Goal: Information Seeking & Learning: Learn about a topic

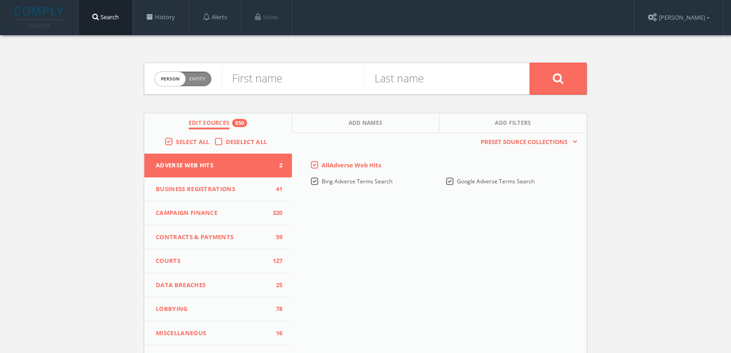
click at [199, 75] on span "Entity" at bounding box center [197, 78] width 16 height 7
checkbox input "true"
click at [270, 78] on input "text" at bounding box center [376, 79] width 308 height 24
paste input "African American Empowerment Network"
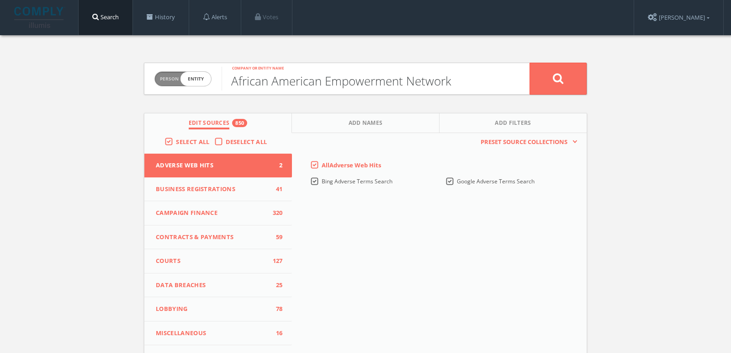
type input "African American Empowerment Network"
click at [530, 63] on button at bounding box center [558, 79] width 57 height 32
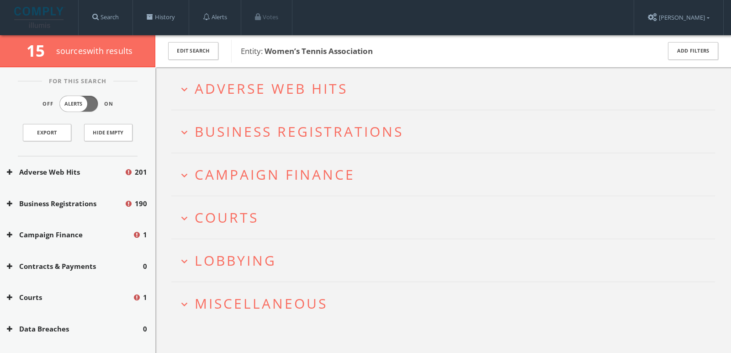
click at [231, 96] on span "Adverse Web Hits" at bounding box center [271, 88] width 153 height 19
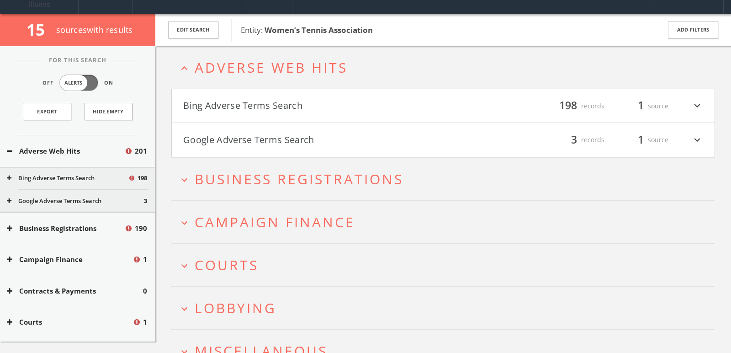
click at [235, 109] on button "Bing Adverse Terms Search" at bounding box center [313, 106] width 260 height 16
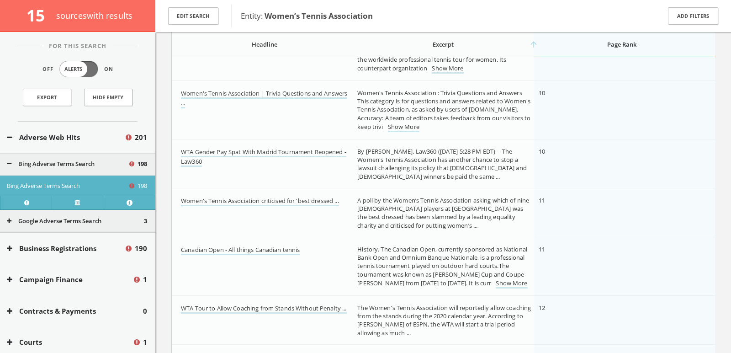
scroll to position [820, 0]
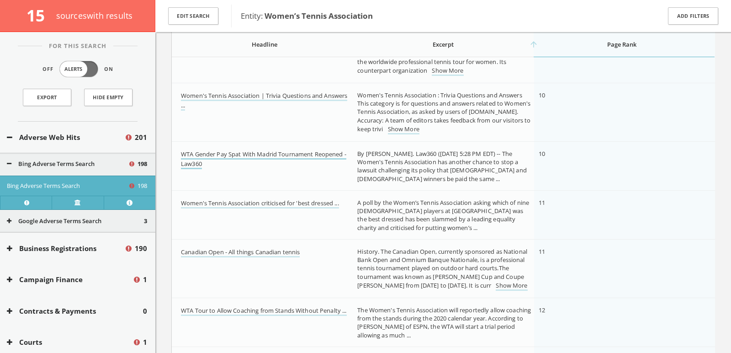
click at [305, 150] on link "WTA Gender Pay Spat With Madrid Tournament Reopened - Law360" at bounding box center [263, 159] width 165 height 19
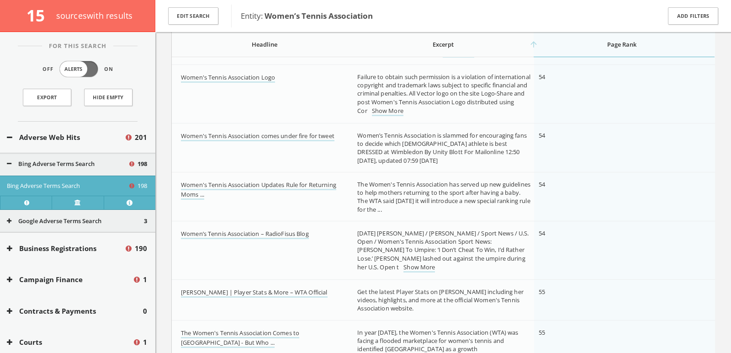
scroll to position [3584, 0]
click at [292, 138] on link "Women's Tennis Association comes under fire for tweet" at bounding box center [258, 139] width 154 height 10
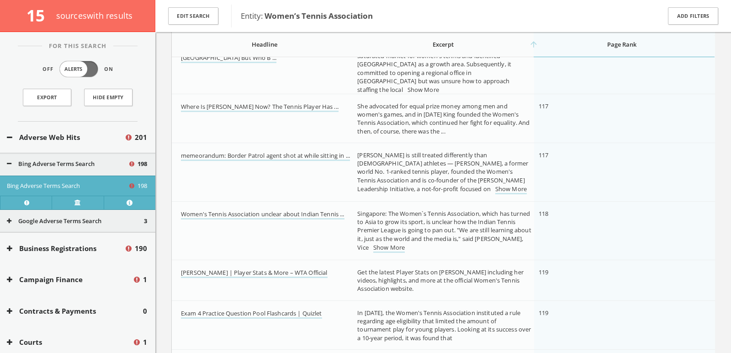
scroll to position [8079, 0]
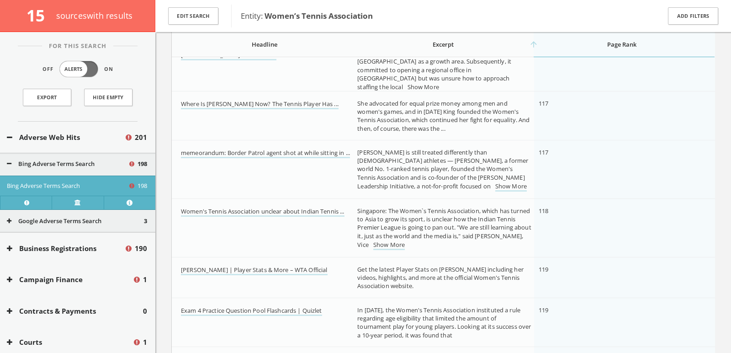
click at [347, 186] on td "memeorandum: Border Patrol agent shot at while sitting in ..." at bounding box center [262, 169] width 181 height 58
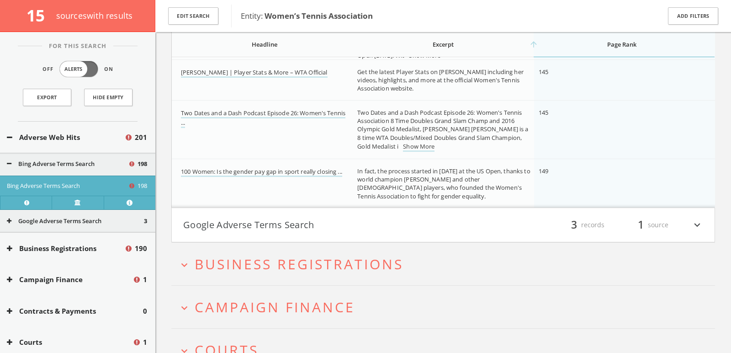
scroll to position [9616, 0]
click at [261, 224] on button "Google Adverse Terms Search" at bounding box center [313, 225] width 260 height 16
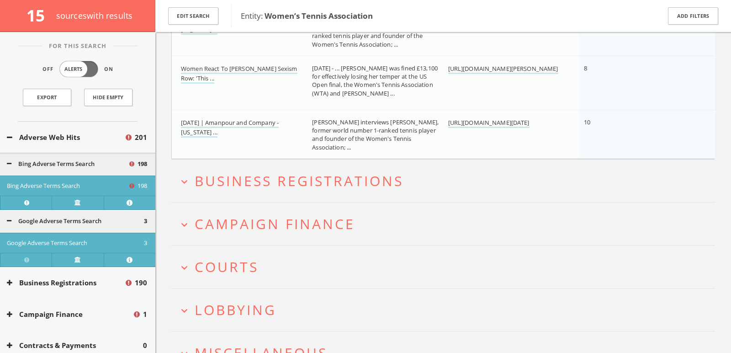
scroll to position [9910, 0]
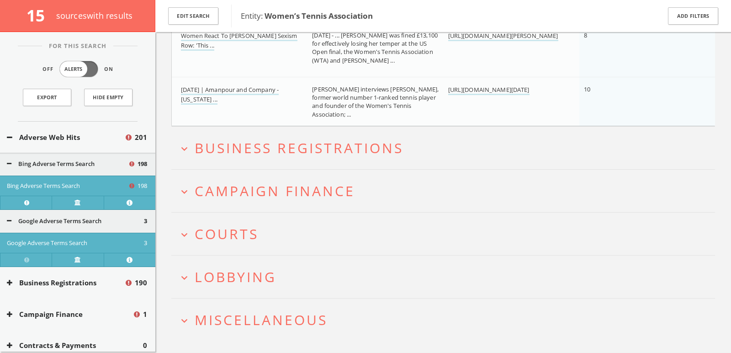
click at [244, 194] on span "Campaign Finance" at bounding box center [275, 190] width 160 height 19
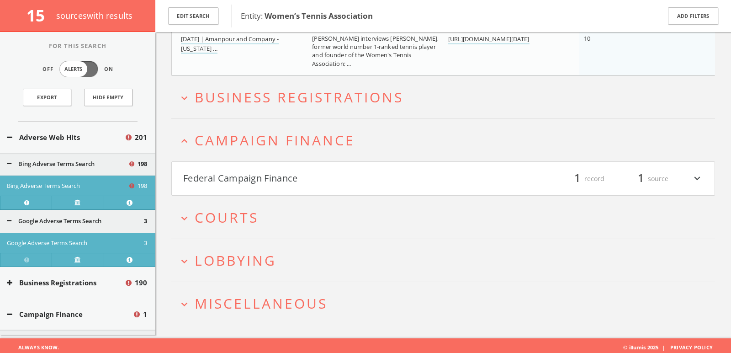
click at [235, 180] on font "Federal Campaign Finance" at bounding box center [240, 178] width 115 height 12
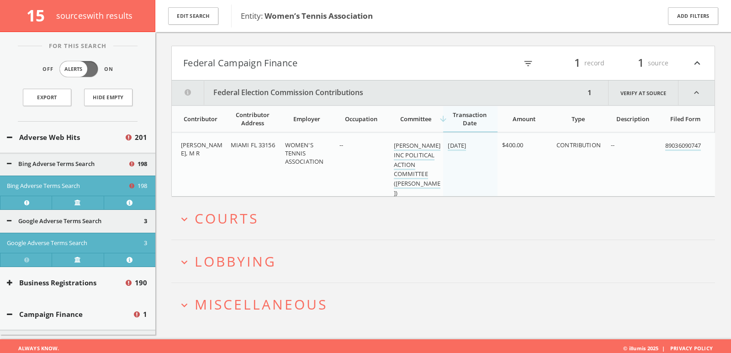
click at [273, 212] on button "expand_more Courts" at bounding box center [446, 218] width 537 height 15
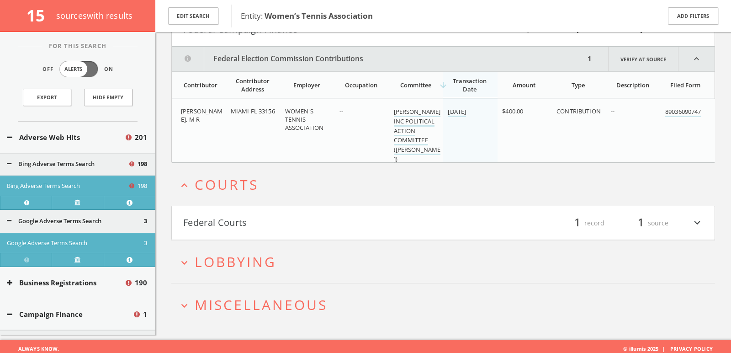
click at [273, 215] on button "Federal Courts" at bounding box center [313, 223] width 260 height 16
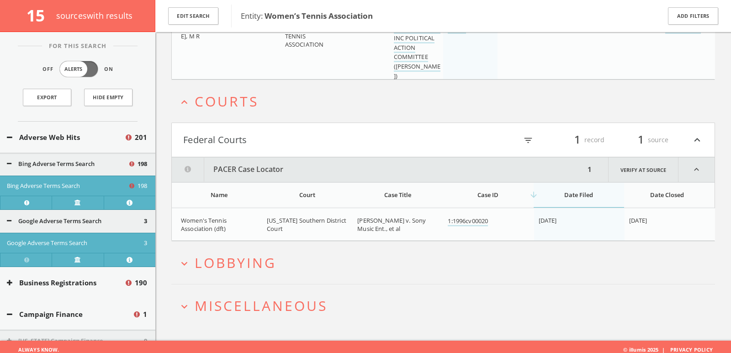
scroll to position [10219, 0]
click at [284, 254] on button "expand_more Lobbying" at bounding box center [446, 261] width 537 height 15
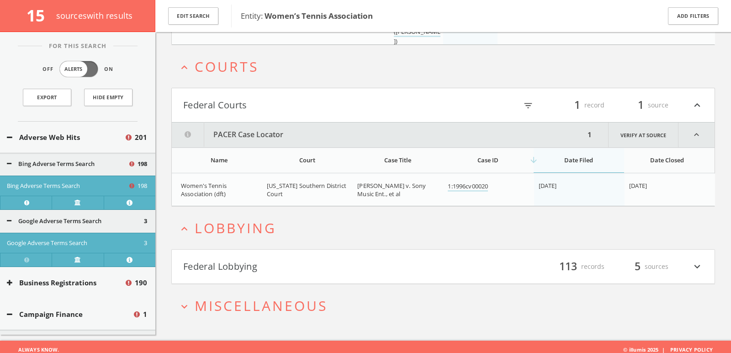
click at [284, 259] on button "Federal Lobbying" at bounding box center [313, 267] width 260 height 16
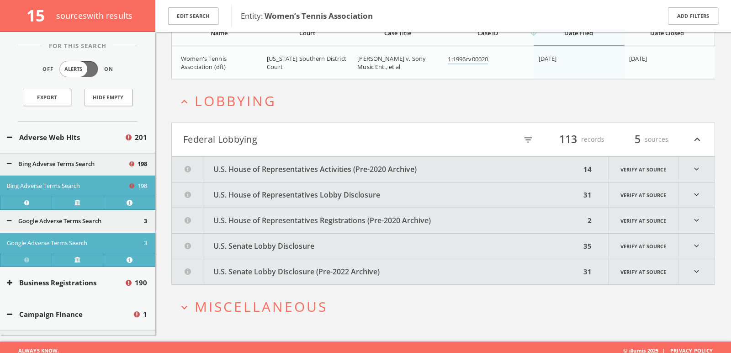
click at [272, 266] on font "U.S. Senate Lobby Disclosure (Pre-2022 Archive)" at bounding box center [296, 271] width 166 height 10
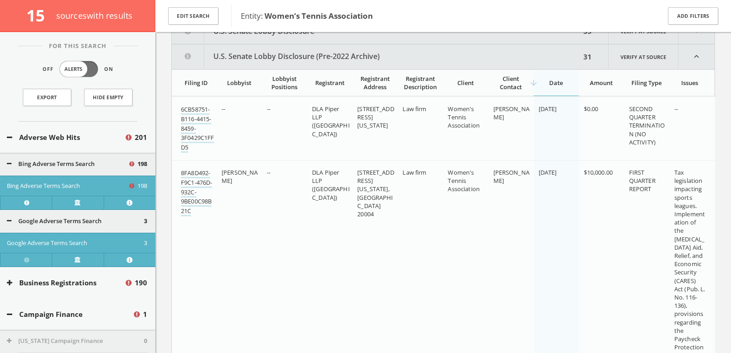
scroll to position [10601, 0]
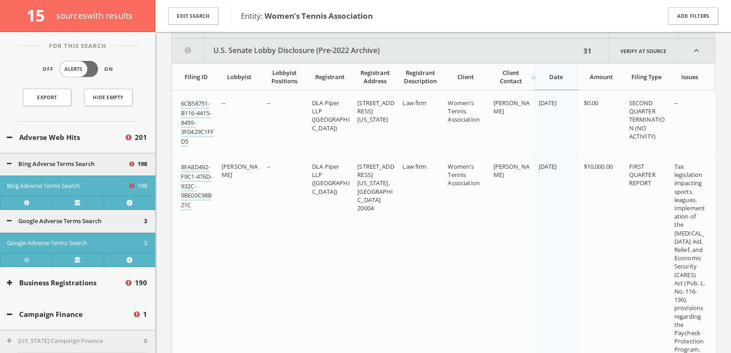
click at [474, 45] on button "U.S. Senate Lobby Disclosure (Pre-2022 Archive)" at bounding box center [376, 50] width 409 height 25
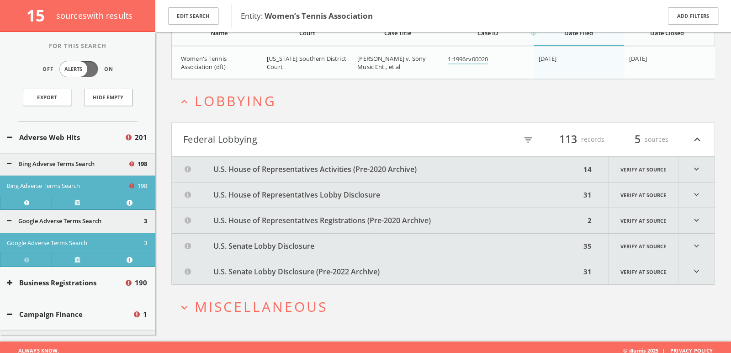
click at [294, 300] on span "Miscellaneous" at bounding box center [261, 306] width 133 height 19
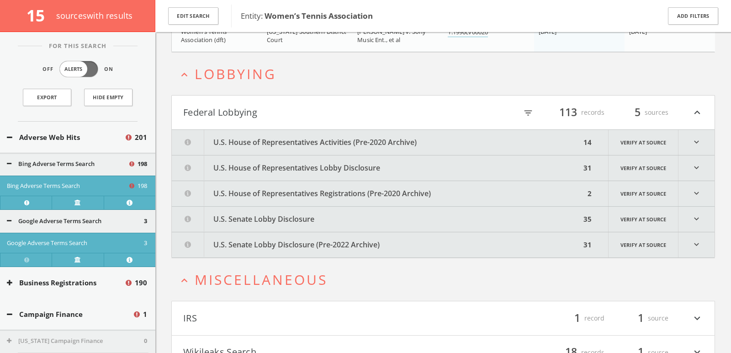
scroll to position [10448, 0]
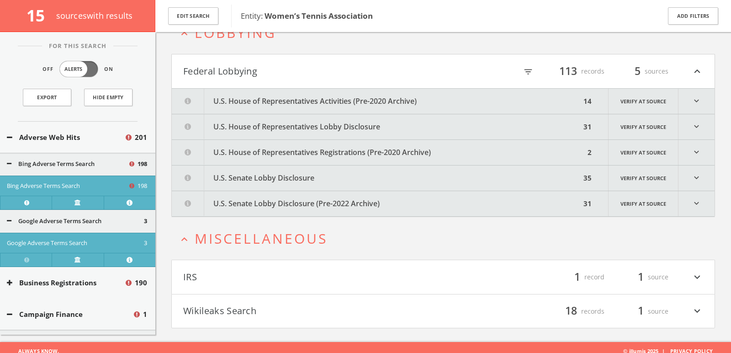
click at [301, 317] on h4 "Wikileaks Search filter_list 18 records 1 source expand_more" at bounding box center [443, 311] width 543 height 34
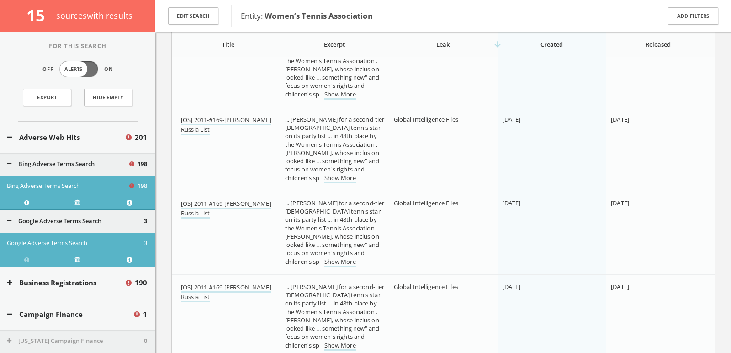
scroll to position [11985, 0]
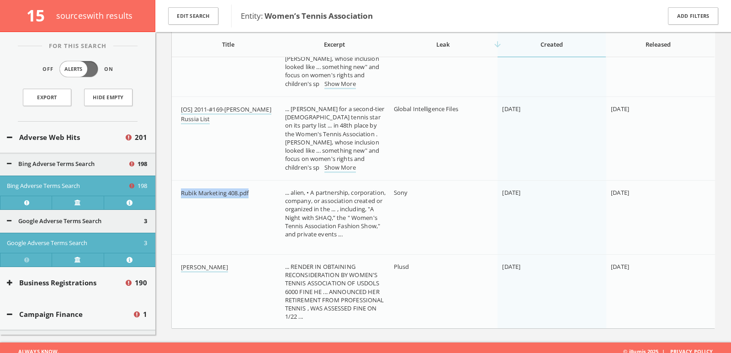
drag, startPoint x: 270, startPoint y: 187, endPoint x: 180, endPoint y: 189, distance: 89.6
click at [180, 189] on td "Rubik Marketing 408.pdf" at bounding box center [226, 217] width 109 height 74
copy link "Rubik Marketing 408.pdf"
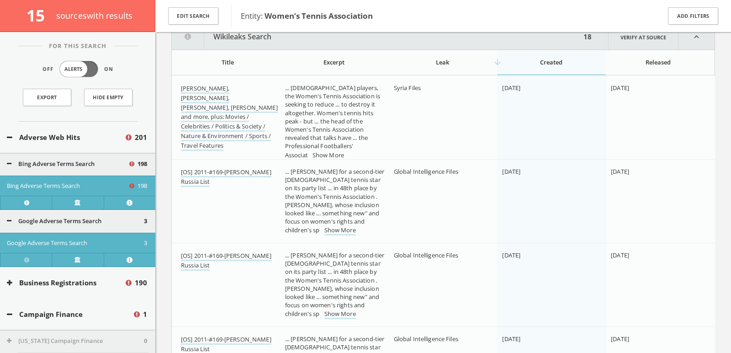
scroll to position [10750, 0]
click at [328, 152] on link "Show More" at bounding box center [329, 157] width 32 height 10
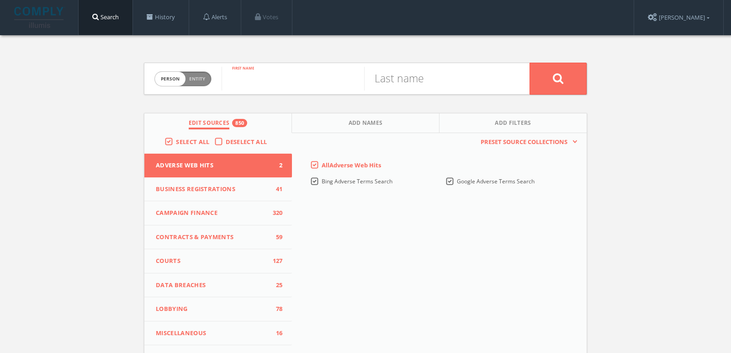
click at [252, 70] on input "text" at bounding box center [293, 79] width 143 height 24
type input "Timothy"
type input "Christian"
click at [530, 63] on button at bounding box center [558, 79] width 57 height 32
click at [260, 85] on input "text" at bounding box center [293, 79] width 143 height 24
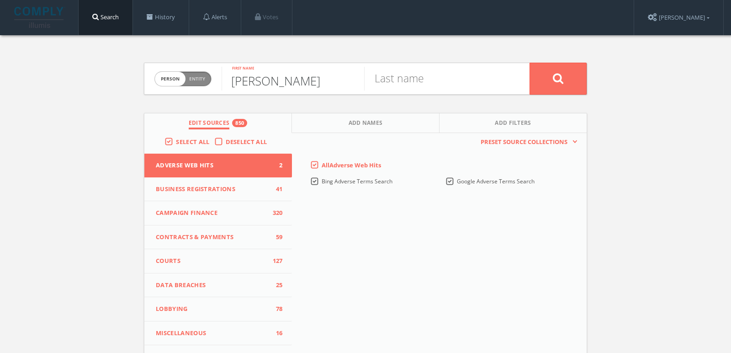
type input "Willie"
type input "a"
type input "Barney"
click at [394, 123] on button "Add Names" at bounding box center [366, 123] width 148 height 20
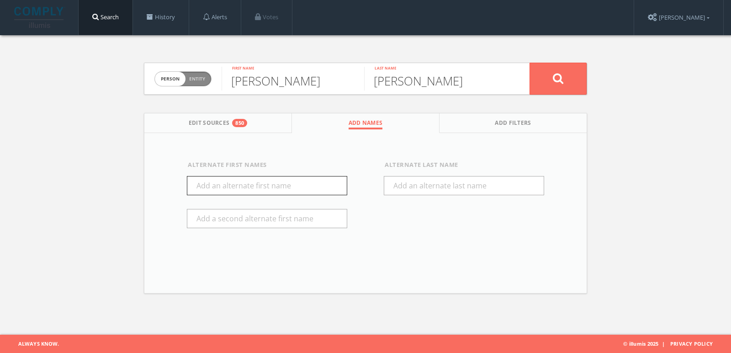
click at [267, 180] on input "text" at bounding box center [267, 185] width 160 height 19
type input "William"
click at [540, 88] on button at bounding box center [558, 79] width 57 height 32
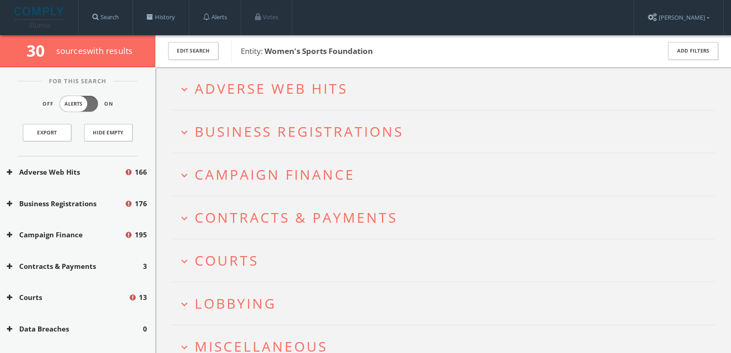
click at [309, 91] on span "Adverse Web Hits" at bounding box center [271, 88] width 153 height 19
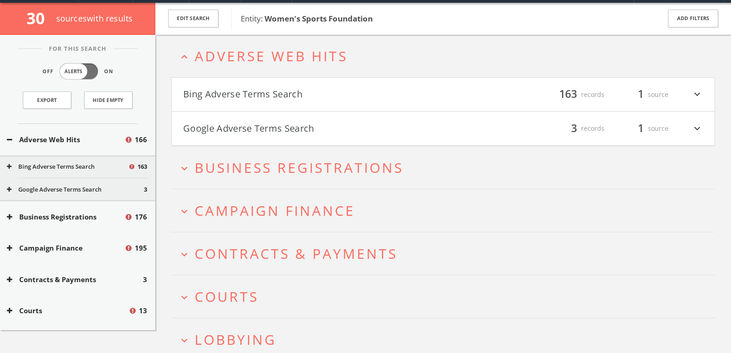
scroll to position [35, 0]
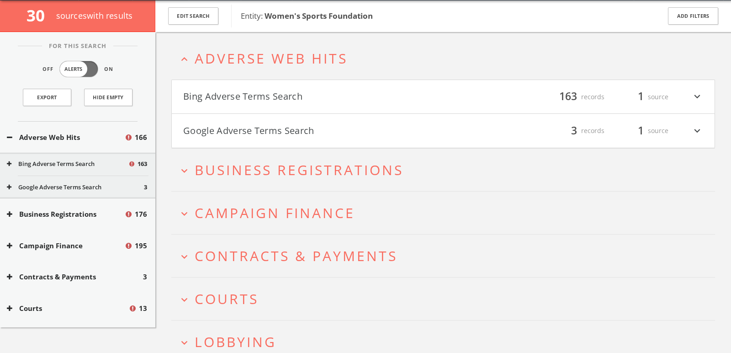
click at [231, 86] on h4 "Bing Adverse Terms Search filter_list 163 records 1 source expand_more" at bounding box center [443, 97] width 543 height 34
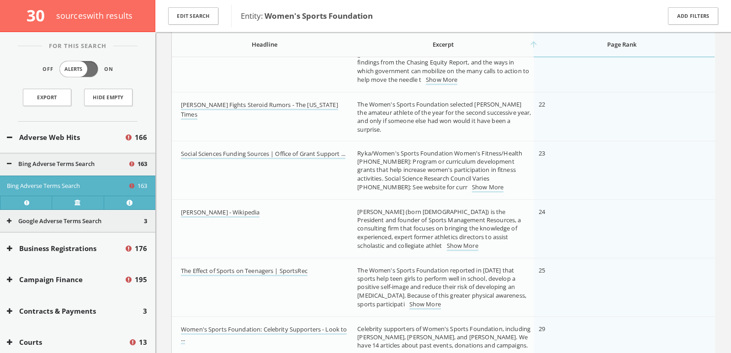
scroll to position [2008, 0]
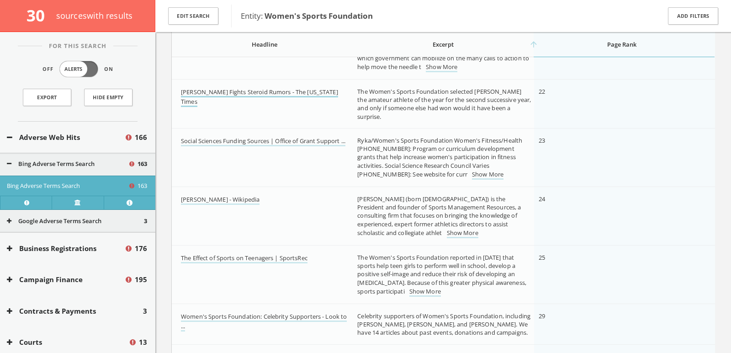
click at [283, 94] on link "Joyner-Kersee Fights Steroid Rumors - The New York Times" at bounding box center [259, 97] width 157 height 19
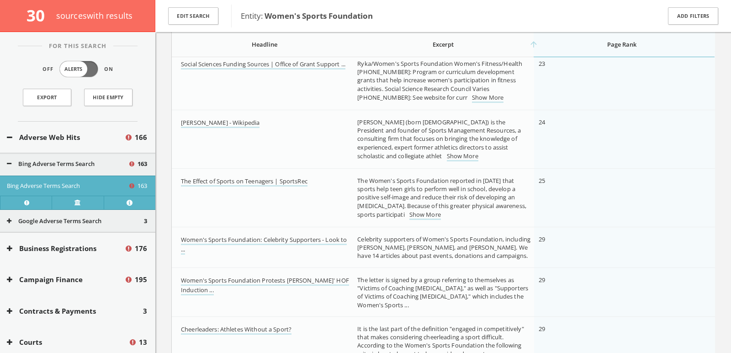
scroll to position [2168, 0]
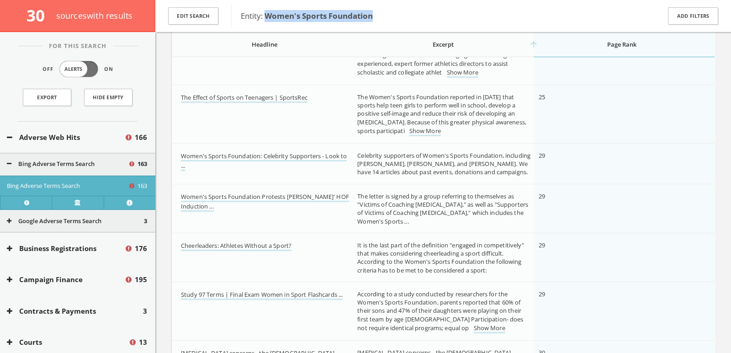
drag, startPoint x: 387, startPoint y: 13, endPoint x: 267, endPoint y: 16, distance: 119.3
click at [267, 16] on span "Entity: Women's Sports Foundation" at bounding box center [445, 16] width 408 height 12
copy b "Women's Sports Foundation"
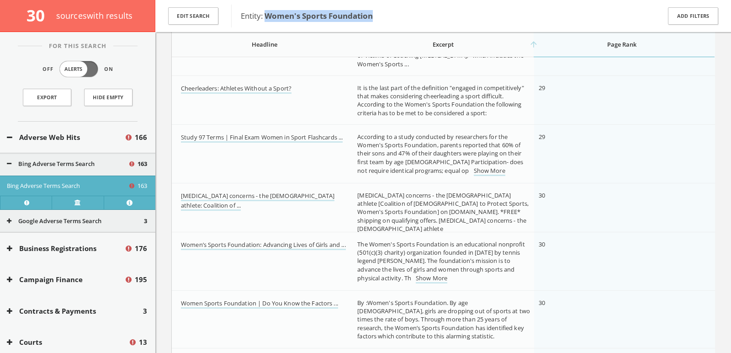
scroll to position [2327, 0]
click at [267, 16] on b "Women's Sports Foundation" at bounding box center [319, 16] width 108 height 11
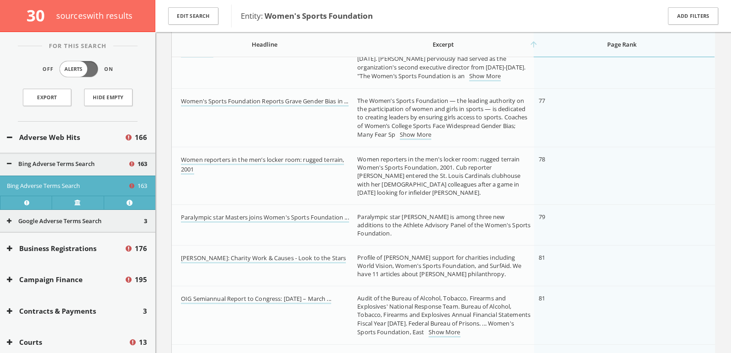
scroll to position [5215, 0]
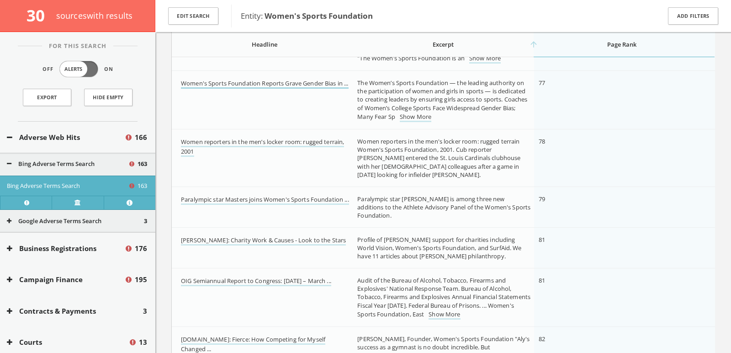
click at [259, 79] on link "Women's Sports Foundation Reports Grave Gender Bias in ..." at bounding box center [265, 84] width 168 height 10
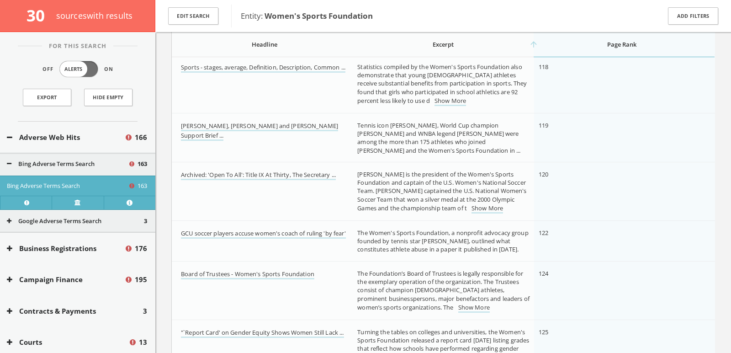
scroll to position [7629, 0]
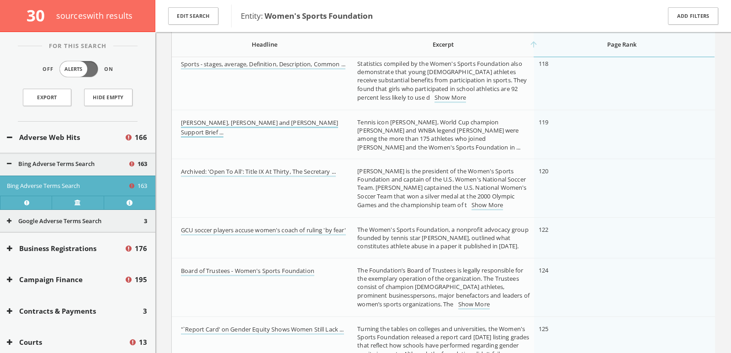
click at [202, 132] on link "Billie Jean King, Megan Rapinoe and Candace Parker Support Brief ..." at bounding box center [259, 127] width 157 height 19
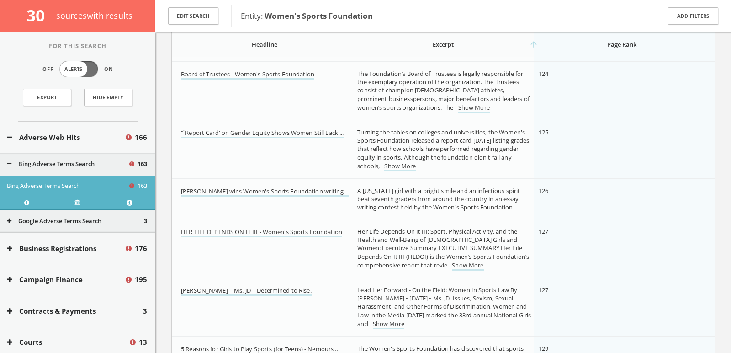
scroll to position [7791, 0]
click at [202, 117] on td "Board of Trustees - Women's Sports Foundation" at bounding box center [262, 91] width 181 height 58
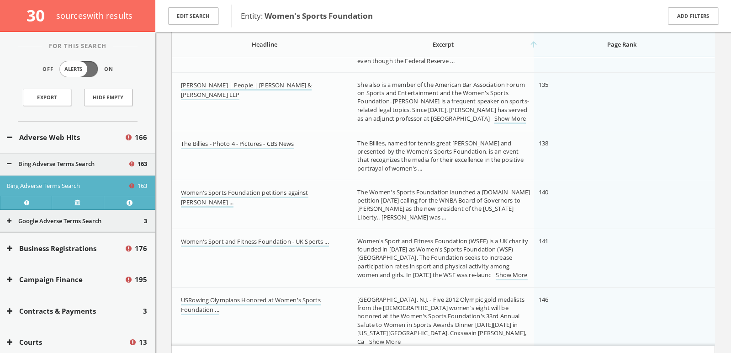
scroll to position [8291, 0]
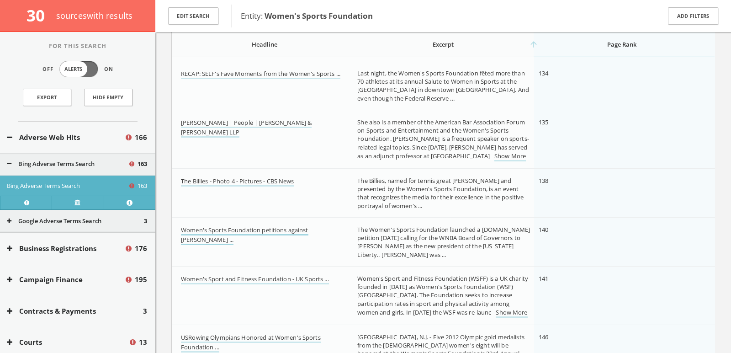
click at [278, 227] on link "Women's Sports Foundation petitions against Isiah Thomas ..." at bounding box center [244, 235] width 127 height 19
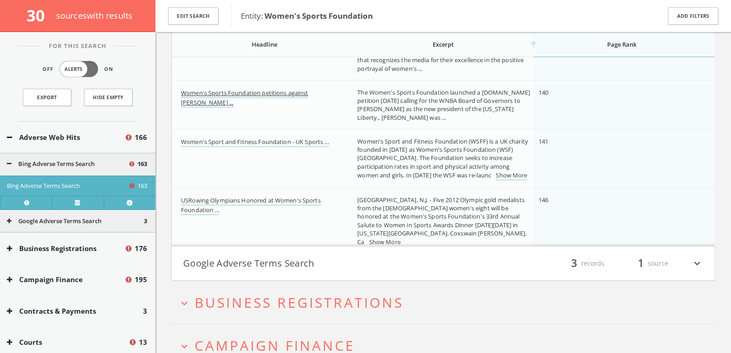
scroll to position [8431, 0]
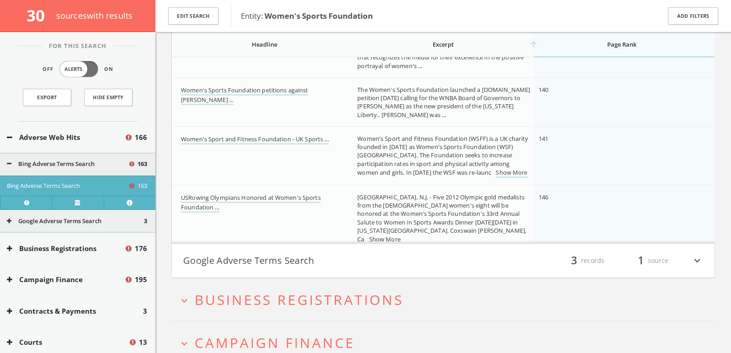
click at [257, 259] on button "Google Adverse Terms Search" at bounding box center [313, 261] width 260 height 16
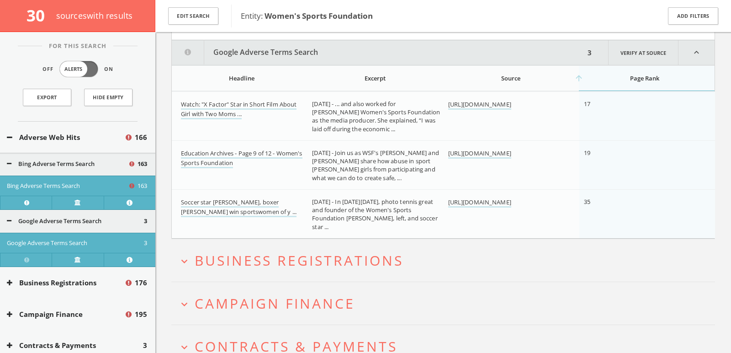
scroll to position [8675, 0]
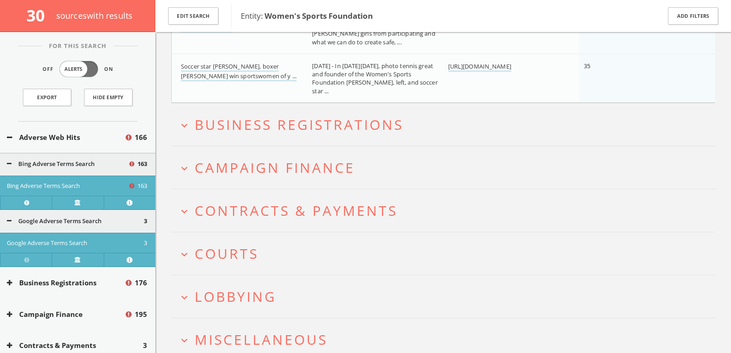
click at [240, 158] on span "Campaign Finance" at bounding box center [275, 167] width 160 height 19
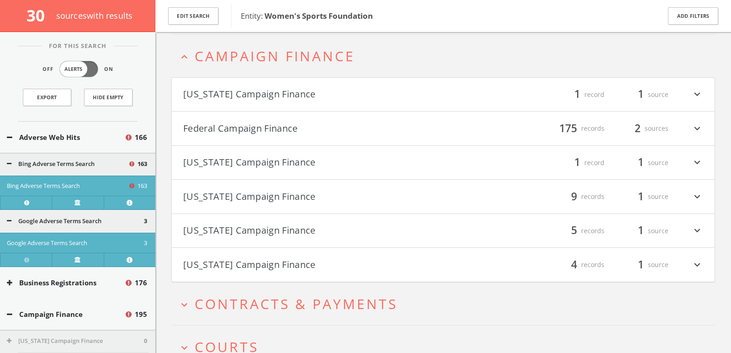
click at [223, 133] on h4 "Federal Campaign Finance filter_list 175 records 2 sources expand_more" at bounding box center [443, 128] width 543 height 34
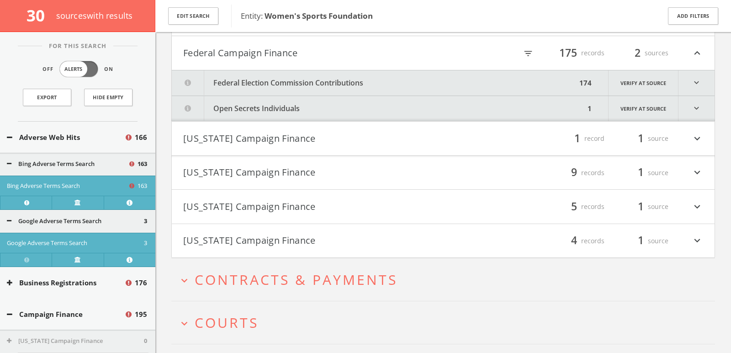
scroll to position [8992, 0]
click at [530, 48] on icon "filter_list" at bounding box center [528, 53] width 10 height 10
type input "duke"
click at [324, 314] on button "expand_more Courts" at bounding box center [446, 321] width 537 height 15
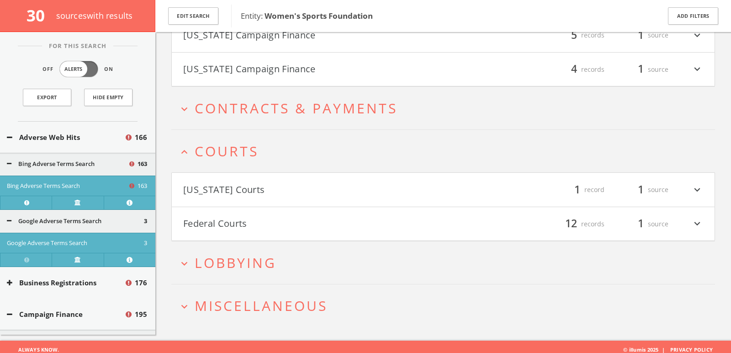
click at [275, 191] on button "California Courts" at bounding box center [313, 190] width 260 height 16
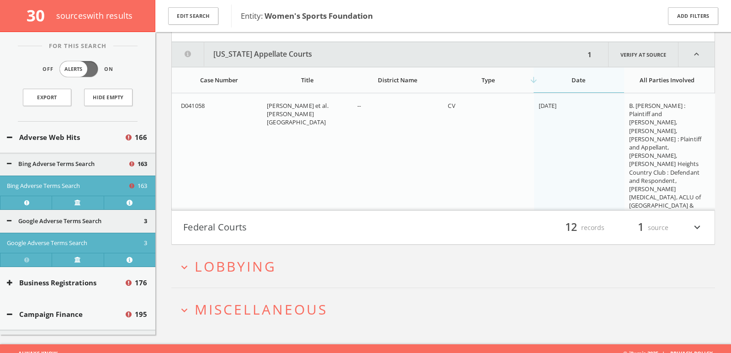
scroll to position [9330, 0]
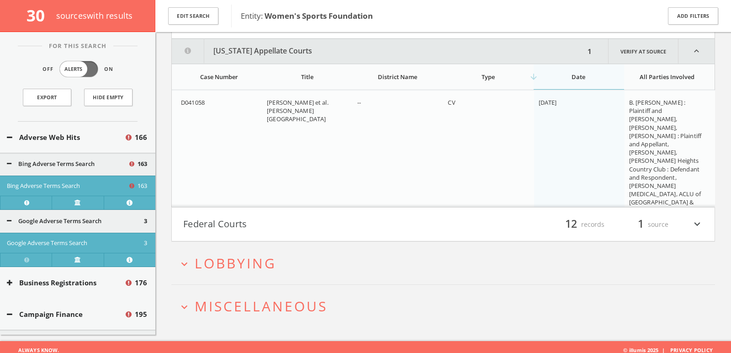
click at [307, 219] on button "Federal Courts" at bounding box center [313, 225] width 260 height 16
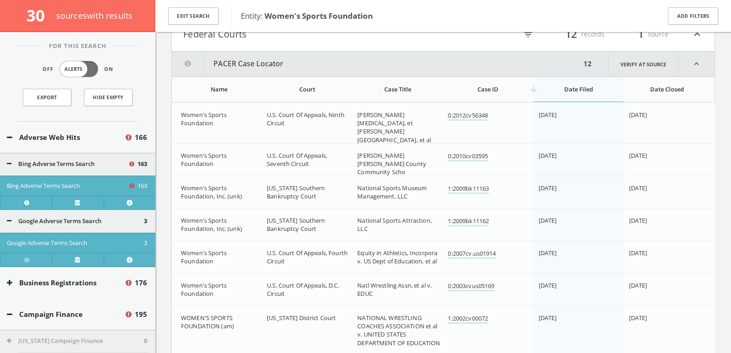
scroll to position [9534, 0]
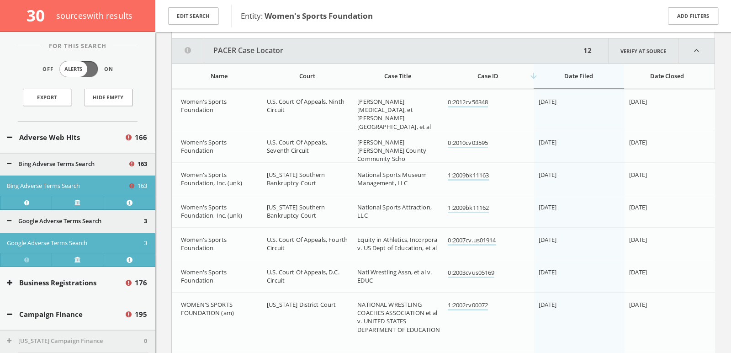
click at [575, 72] on div "arrow_downward Date Filed" at bounding box center [578, 76] width 80 height 8
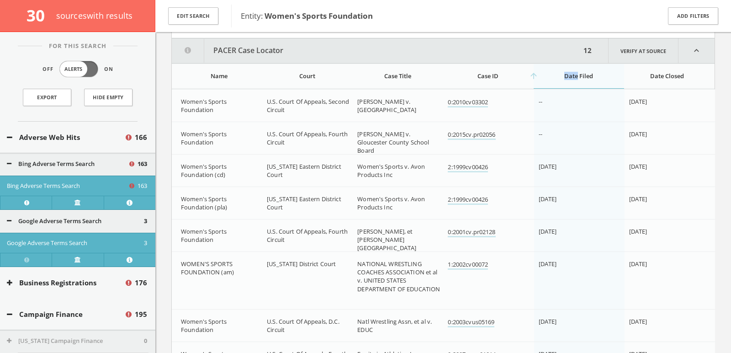
click at [553, 72] on div "arrow_upward Date Filed" at bounding box center [578, 76] width 80 height 8
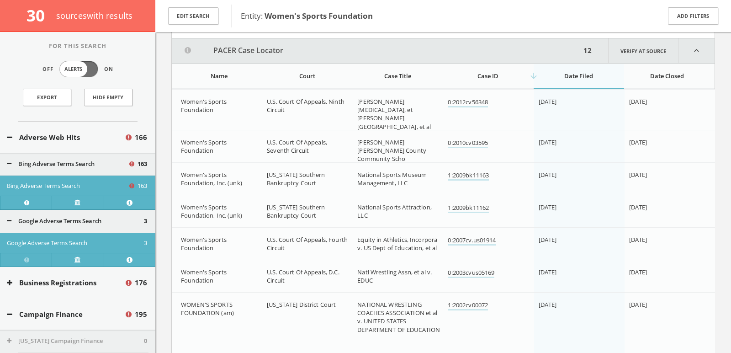
click at [647, 72] on div "Date Closed" at bounding box center [667, 76] width 77 height 8
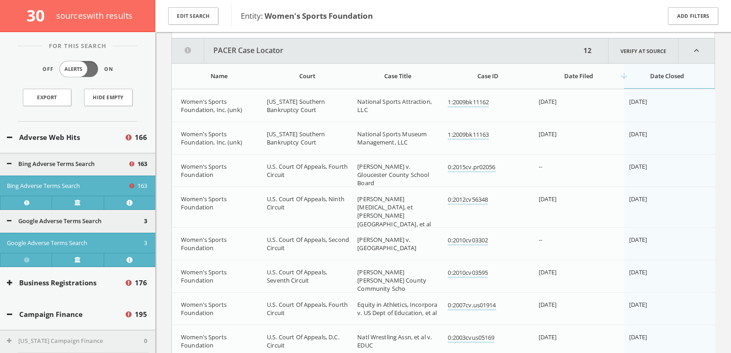
click at [647, 72] on div "arrow_downward Date Closed" at bounding box center [667, 76] width 77 height 8
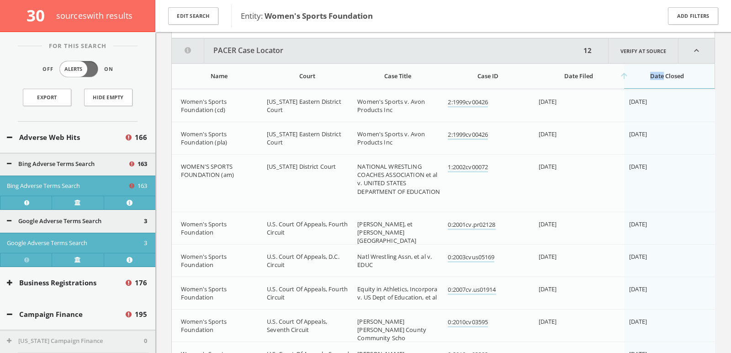
click at [647, 72] on div "arrow_upward Date Closed" at bounding box center [667, 76] width 77 height 8
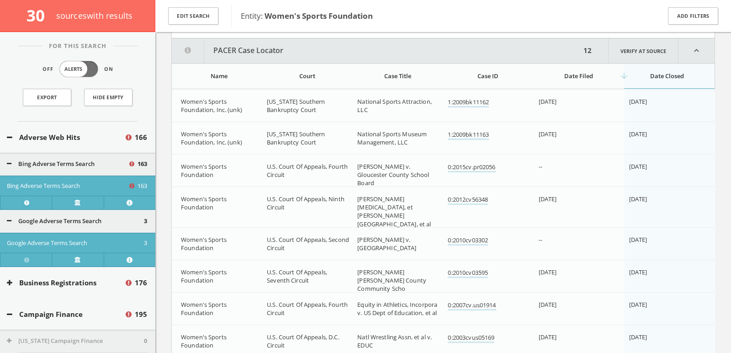
click at [408, 38] on button "PACER Case Locator" at bounding box center [376, 50] width 409 height 25
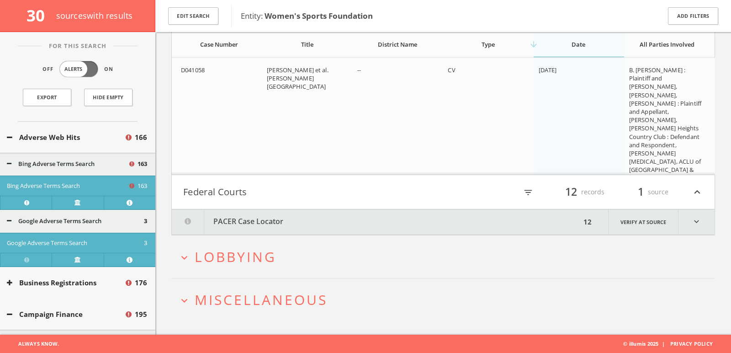
scroll to position [9356, 0]
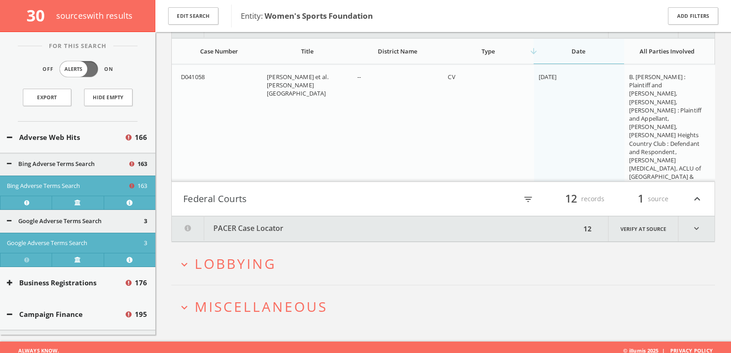
click at [308, 270] on h2 "expand_more Lobbying" at bounding box center [443, 263] width 544 height 42
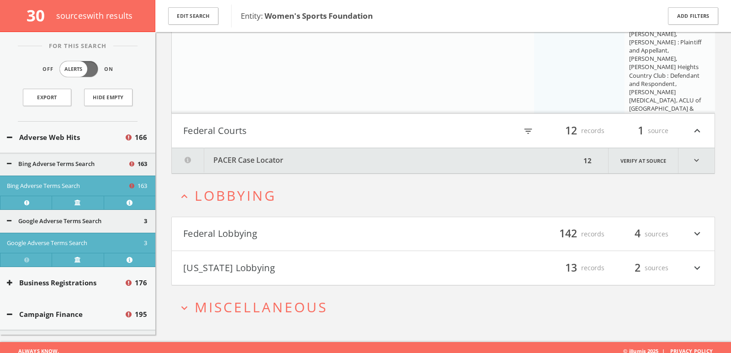
click at [286, 229] on button "Federal Lobbying" at bounding box center [313, 234] width 260 height 16
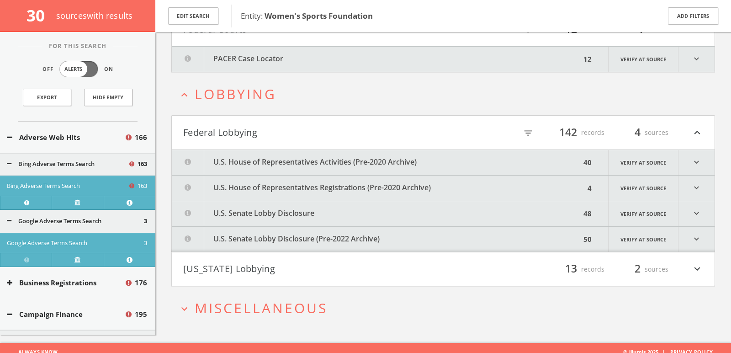
click at [286, 228] on button "U.S. Senate Lobby Disclosure (Pre-2022 Archive)" at bounding box center [376, 239] width 409 height 25
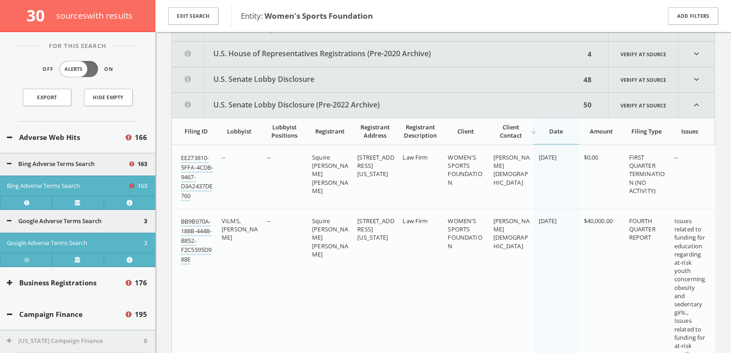
click at [302, 70] on button "U.S. Senate Lobby Disclosure" at bounding box center [376, 79] width 409 height 25
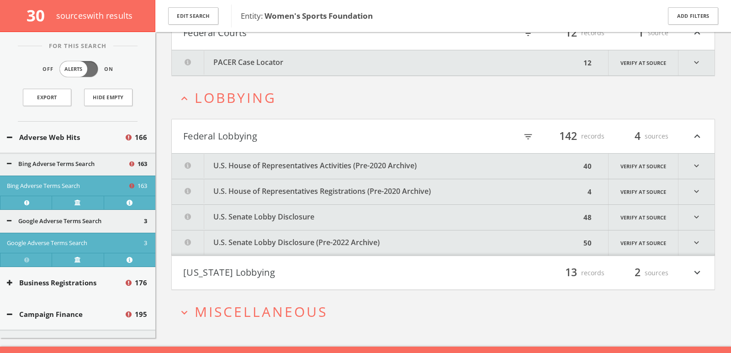
click at [297, 206] on button "U.S. Senate Lobby Disclosure" at bounding box center [376, 217] width 409 height 25
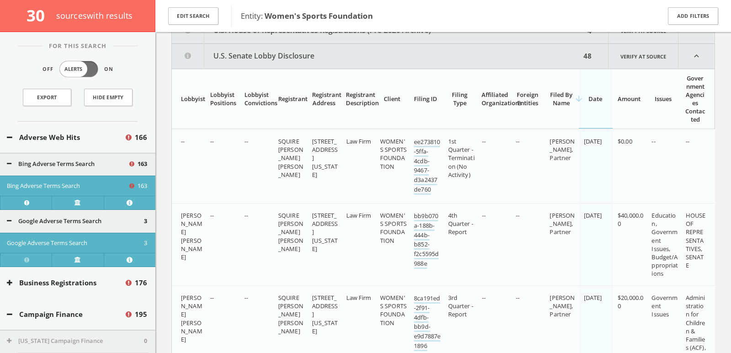
scroll to position [9687, 0]
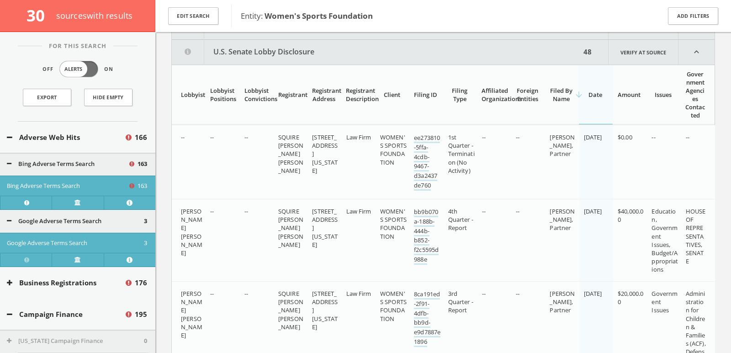
click at [587, 98] on th "arrow_downward Date" at bounding box center [596, 94] width 34 height 59
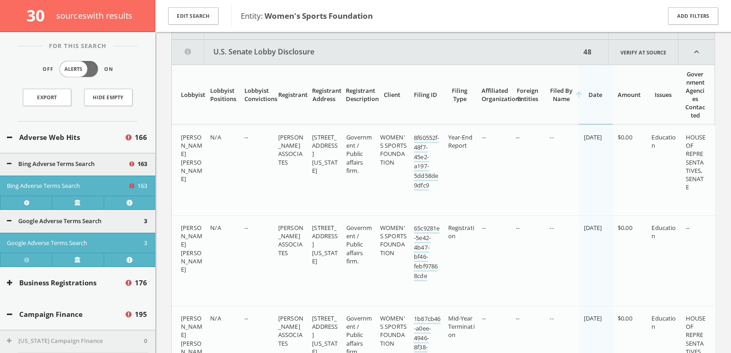
click at [587, 98] on th "arrow_upward Date" at bounding box center [596, 94] width 34 height 59
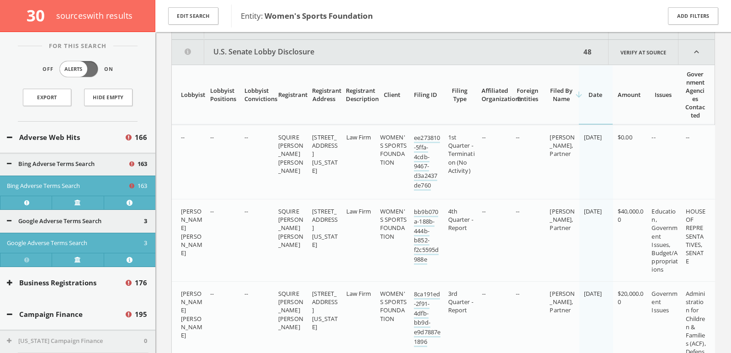
click at [518, 40] on button "U.S. Senate Lobby Disclosure" at bounding box center [376, 52] width 409 height 25
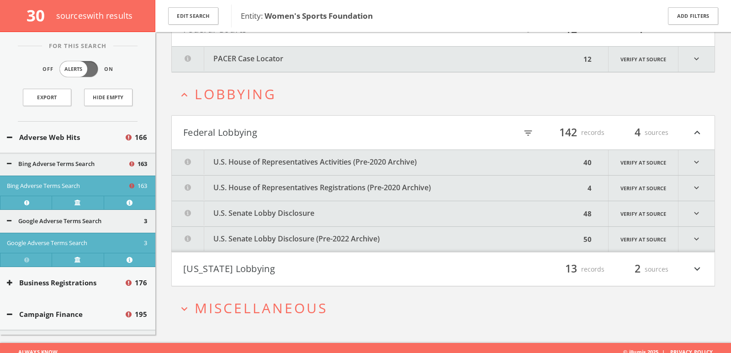
click at [446, 227] on button "U.S. Senate Lobby Disclosure (Pre-2022 Archive)" at bounding box center [376, 239] width 409 height 25
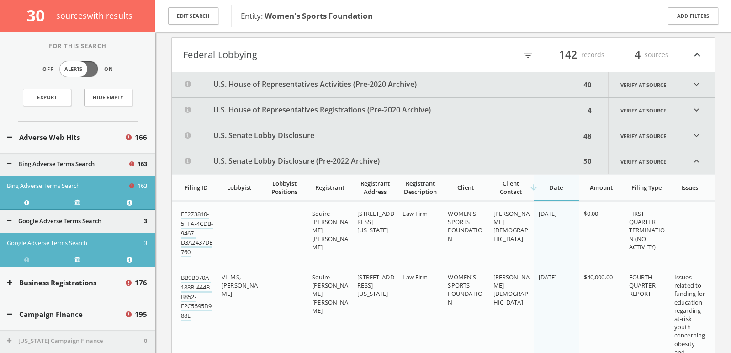
scroll to position [9603, 0]
click at [403, 106] on button "U.S. House of Representatives Registrations (Pre-2020 Archive)" at bounding box center [378, 110] width 413 height 25
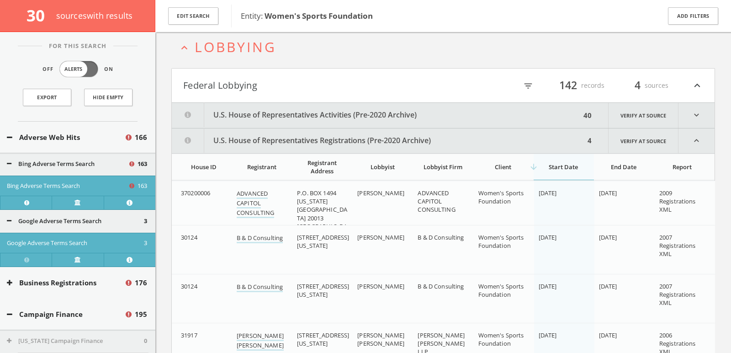
click at [375, 107] on button "U.S. House of Representatives Activities (Pre-2020 Archive)" at bounding box center [376, 115] width 409 height 25
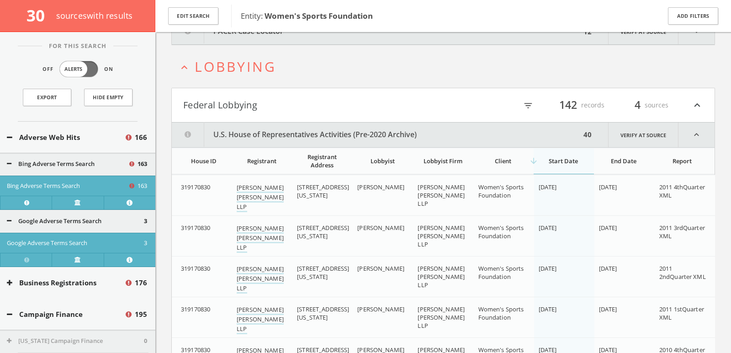
click at [374, 102] on button "Federal Lobbying" at bounding box center [313, 105] width 260 height 16
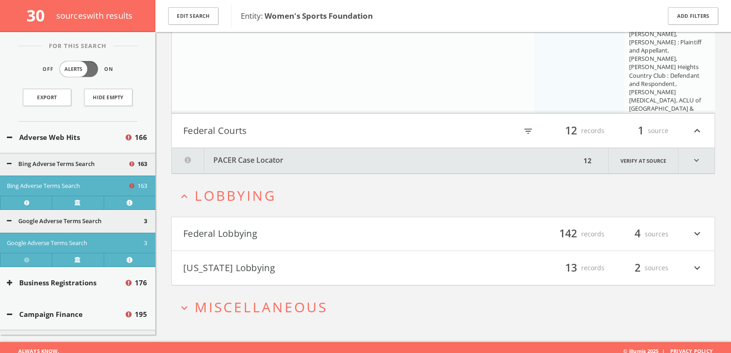
click at [323, 300] on span "Miscellaneous" at bounding box center [261, 306] width 133 height 19
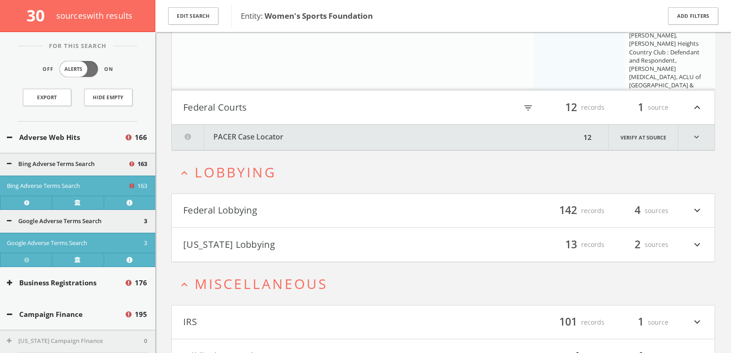
scroll to position [9492, 0]
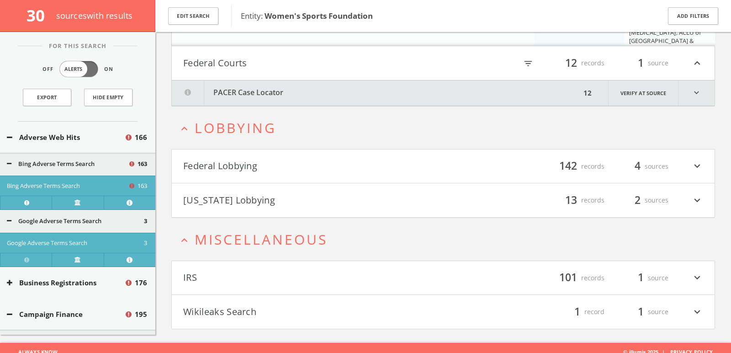
click at [266, 305] on button "Wikileaks Search" at bounding box center [313, 312] width 260 height 16
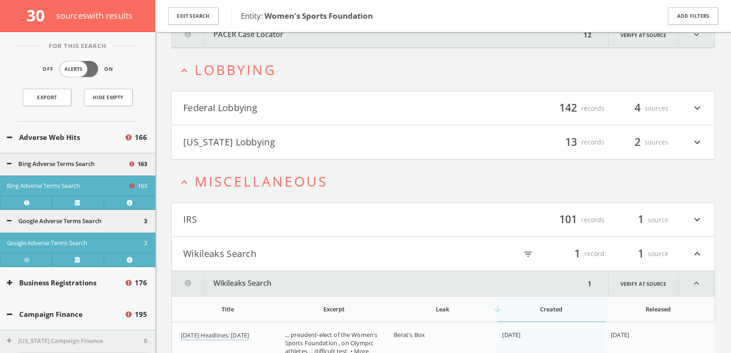
scroll to position [9592, 0]
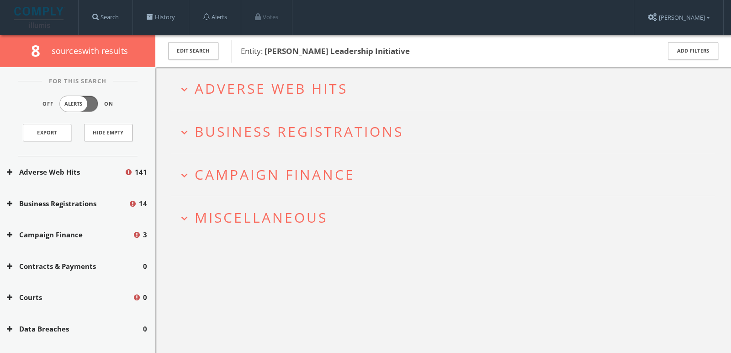
click at [294, 95] on span "Adverse Web Hits" at bounding box center [271, 88] width 153 height 19
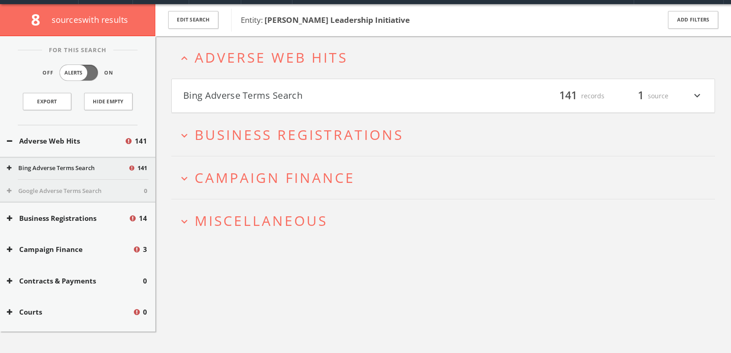
click at [294, 95] on button "Bing Adverse Terms Search" at bounding box center [313, 96] width 260 height 16
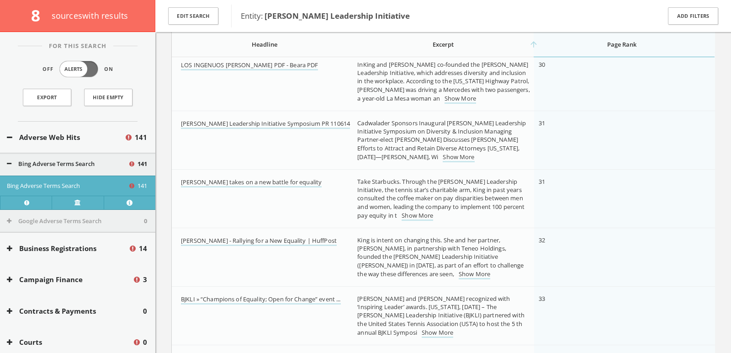
scroll to position [1858, 0]
click at [269, 65] on link "LOS INGENUOS [PERSON_NAME] PDF - Beara PDF" at bounding box center [249, 65] width 137 height 10
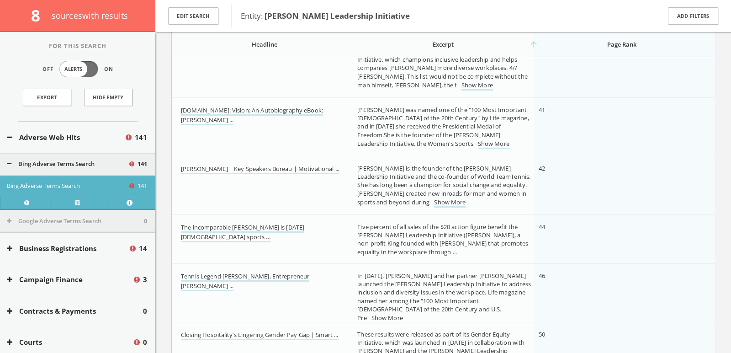
scroll to position [2522, 0]
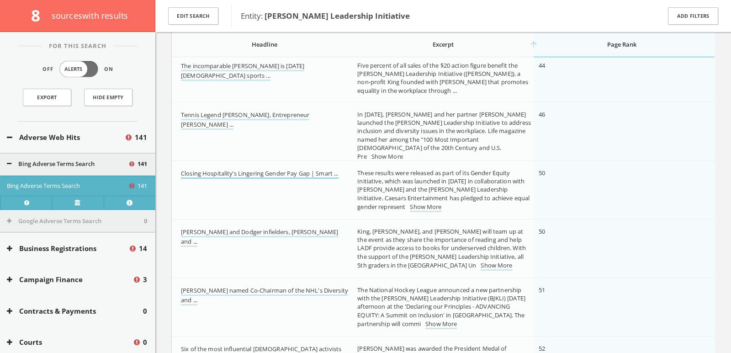
click at [250, 173] on link "Closing Hospitality’s Lingering Gender Pay Gap | Smart ..." at bounding box center [260, 174] width 158 height 10
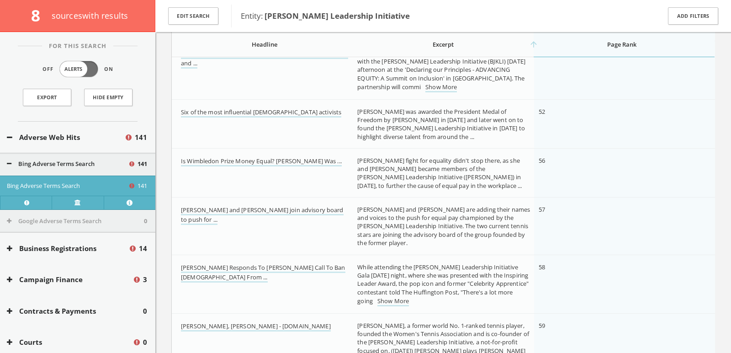
scroll to position [2760, 0]
click at [240, 161] on link "Is Wimbledon Prize Money Equal? [PERSON_NAME] Was ..." at bounding box center [261, 161] width 161 height 10
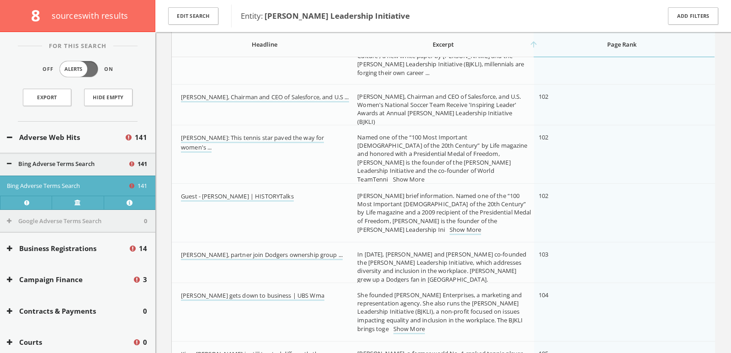
scroll to position [4727, 0]
click at [233, 96] on link "[PERSON_NAME], Chairman and CEO of Salesforce, and U.S ..." at bounding box center [265, 96] width 168 height 10
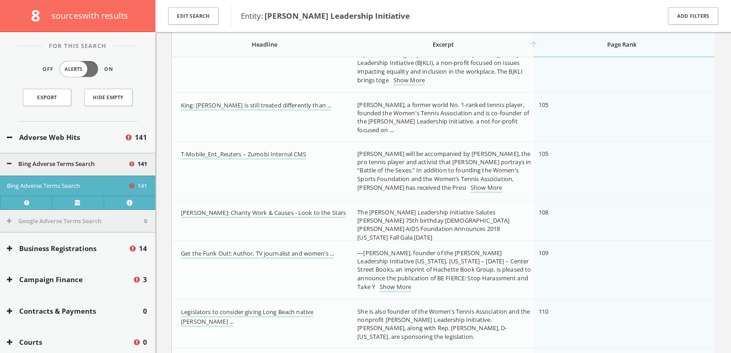
scroll to position [4978, 0]
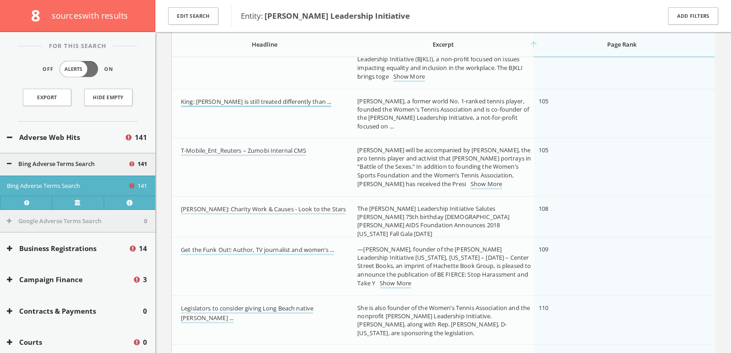
click at [231, 98] on link "King: [PERSON_NAME] is still treated differently than ..." at bounding box center [256, 102] width 150 height 10
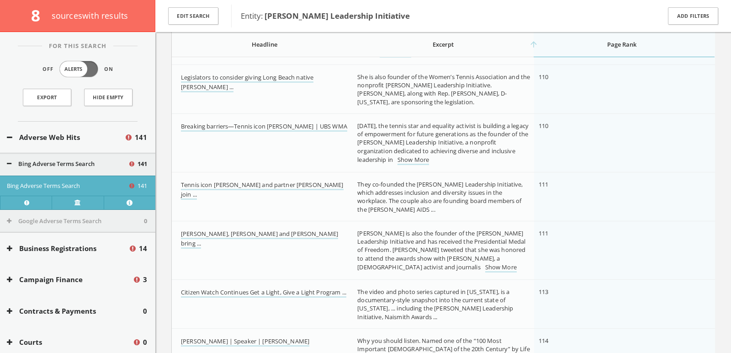
scroll to position [5209, 0]
click at [225, 78] on link "Legislators to consider giving Long Beach native [PERSON_NAME] ..." at bounding box center [247, 81] width 132 height 19
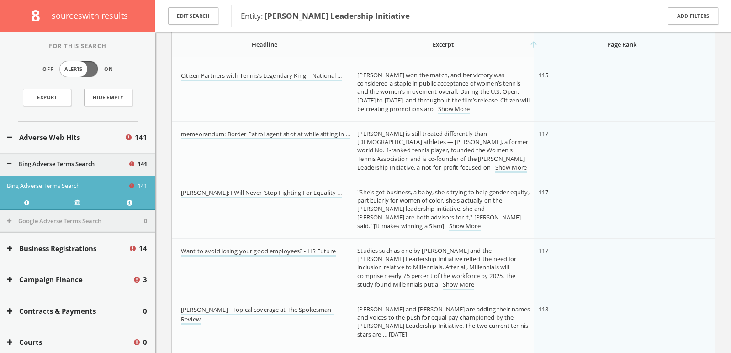
scroll to position [5590, 0]
click at [211, 133] on link "memeorandum: Border Patrol agent shot at while sitting in ..." at bounding box center [265, 136] width 169 height 10
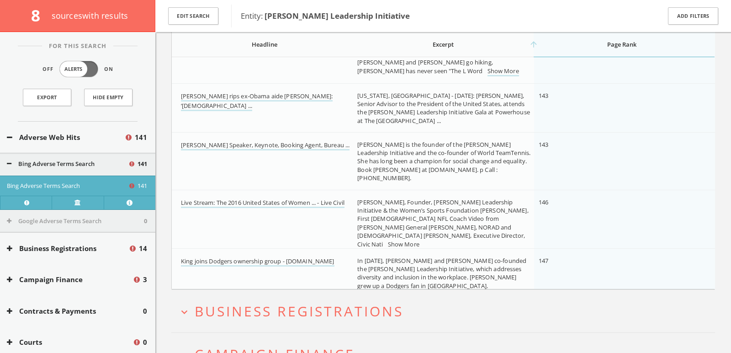
scroll to position [7510, 0]
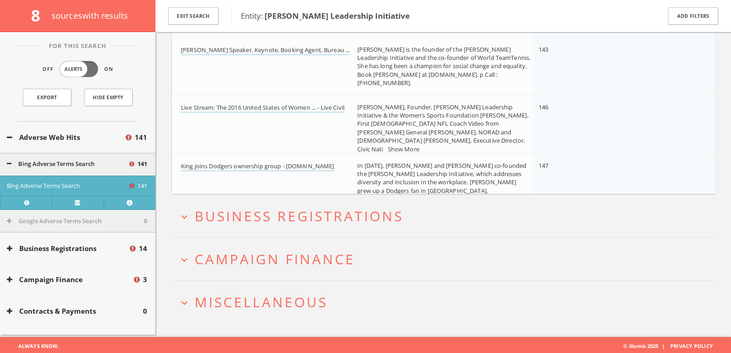
click at [225, 261] on span "Campaign Finance" at bounding box center [275, 258] width 160 height 19
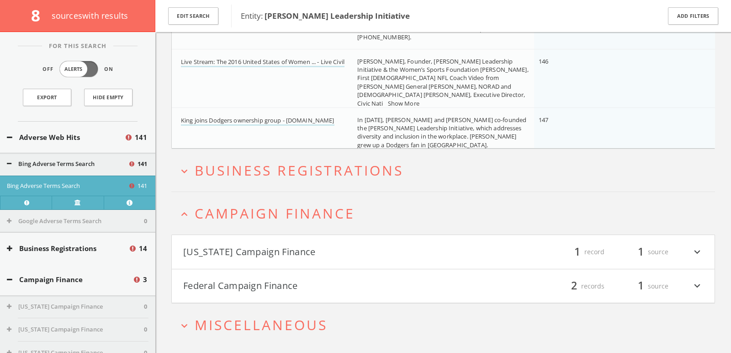
scroll to position [7578, 0]
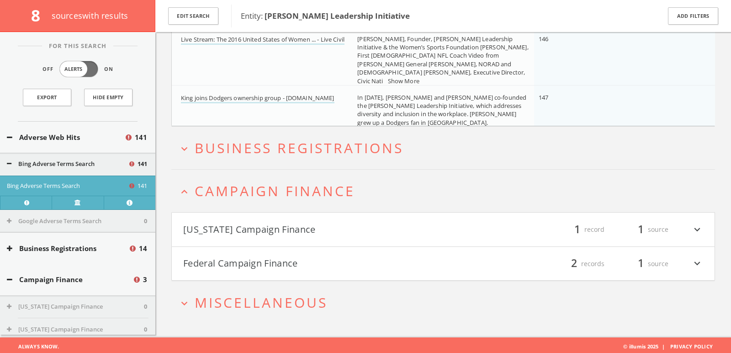
click at [273, 226] on font "[US_STATE] Campaign Finance" at bounding box center [249, 229] width 132 height 12
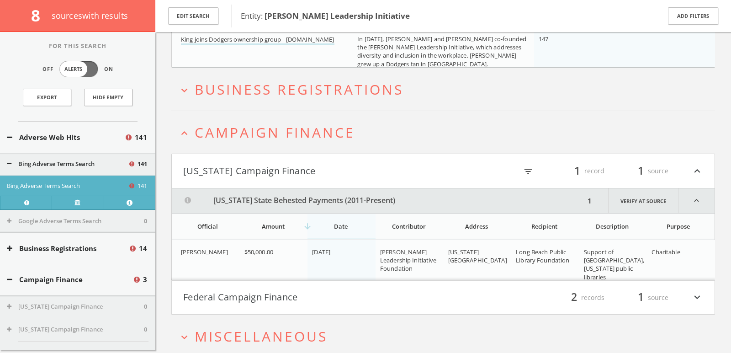
scroll to position [7646, 0]
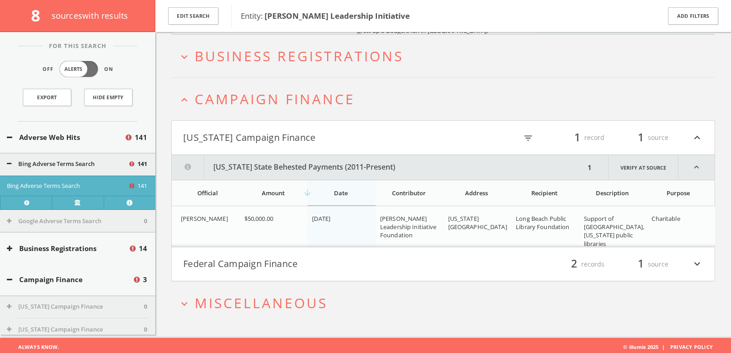
click at [256, 260] on font "Federal Campaign Finance" at bounding box center [240, 263] width 115 height 12
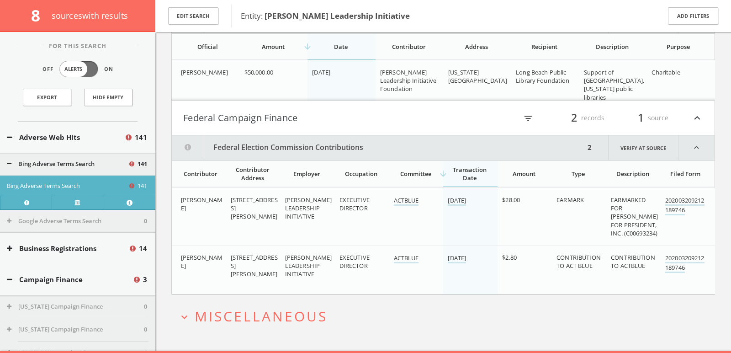
scroll to position [7805, 0]
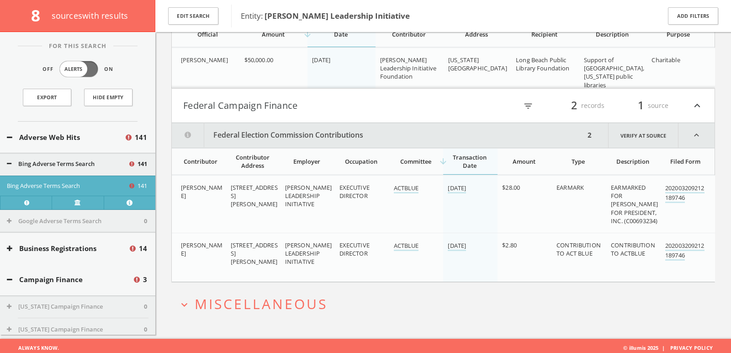
click at [260, 313] on h2 "expand_more Miscellaneous" at bounding box center [443, 303] width 544 height 42
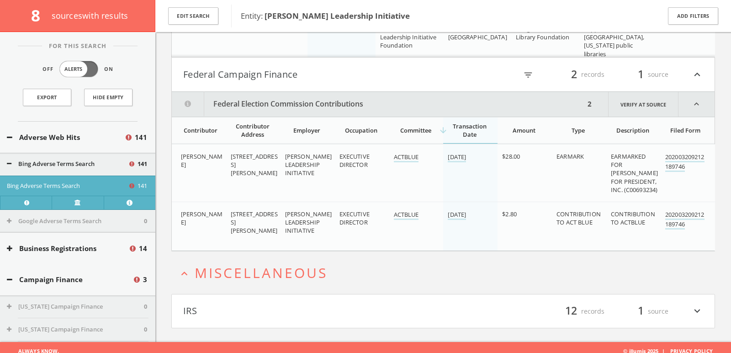
scroll to position [7839, 0]
